Goal: Transaction & Acquisition: Purchase product/service

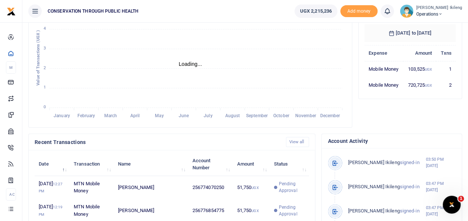
scroll to position [134, 0]
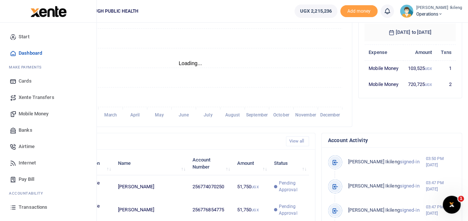
click at [18, 179] on link "Pay Bill" at bounding box center [48, 179] width 85 height 16
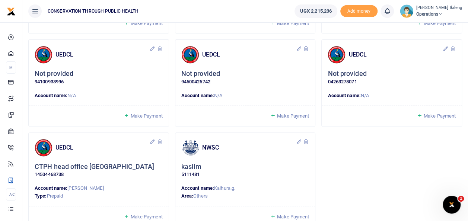
scroll to position [139, 0]
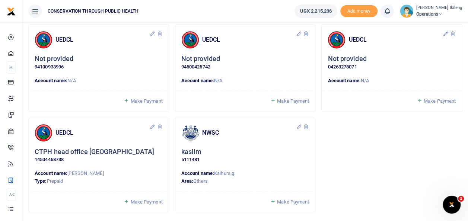
click at [141, 199] on span "Make Payment" at bounding box center [146, 202] width 32 height 6
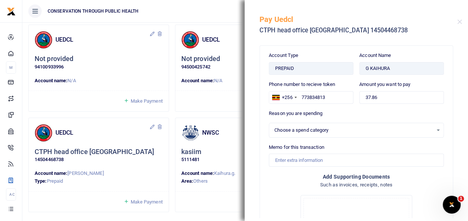
select select
click at [387, 101] on input "37.86" at bounding box center [401, 97] width 85 height 13
type input "3"
type input "100,000"
click at [311, 157] on input "Memo for this transaction" at bounding box center [356, 160] width 175 height 13
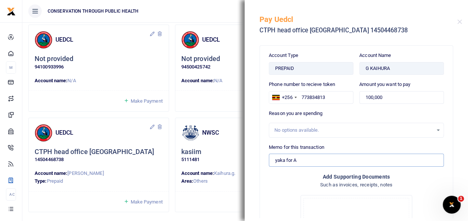
type input "yaka for August"
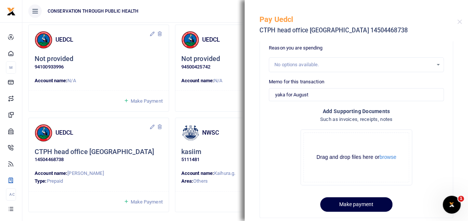
scroll to position [76, 0]
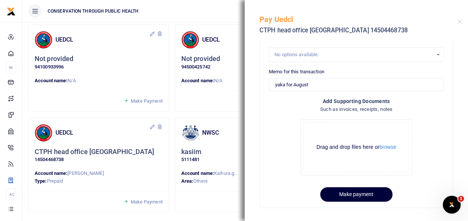
click at [339, 194] on button "Make payment" at bounding box center [356, 194] width 72 height 15
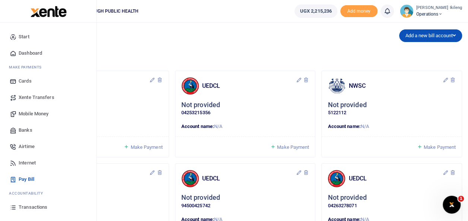
click at [16, 54] on link "Dashboard" at bounding box center [48, 53] width 85 height 16
click at [31, 53] on span "Dashboard" at bounding box center [30, 53] width 23 height 7
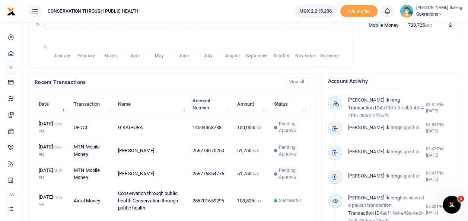
scroll to position [6, 6]
